Goal: Task Accomplishment & Management: Manage account settings

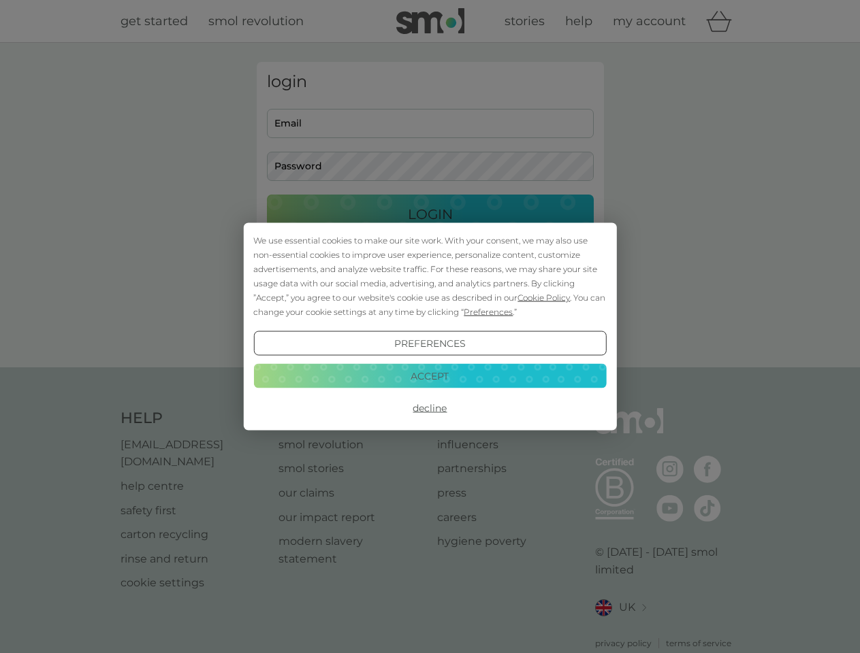
click at [544, 297] on span "Cookie Policy" at bounding box center [543, 298] width 52 height 10
click at [487, 312] on div "login Email Password Login ● ● ● ● ● ● ● ● ● ● ● ● ● ● ● ● ● ● ● ● ● ● ● ● ● ● …" at bounding box center [430, 205] width 347 height 287
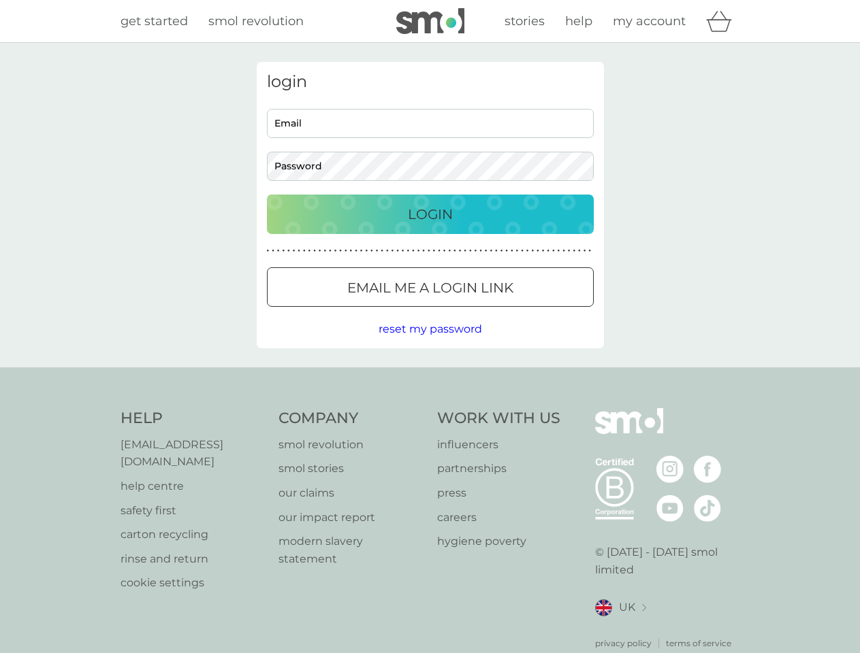
click at [430, 344] on div "login Email Password Login ● ● ● ● ● ● ● ● ● ● ● ● ● ● ● ● ● ● ● ● ● ● ● ● ● ● …" at bounding box center [430, 205] width 347 height 287
click at [430, 408] on div "Help [EMAIL_ADDRESS][DOMAIN_NAME] help centre safety first carton recycling rin…" at bounding box center [429, 529] width 619 height 242
click at [430, 376] on div "Help [EMAIL_ADDRESS][DOMAIN_NAME] help centre safety first carton recycling rin…" at bounding box center [430, 529] width 860 height 323
